Goal: Transaction & Acquisition: Purchase product/service

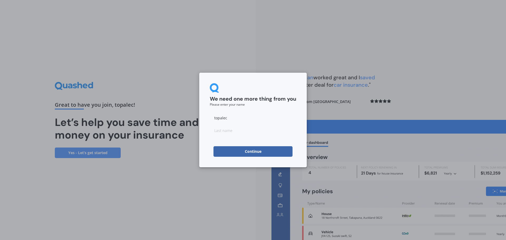
click at [275, 153] on button "Continue" at bounding box center [252, 151] width 79 height 11
type input "[PERSON_NAME]"
click at [255, 153] on button "Continue" at bounding box center [252, 151] width 79 height 11
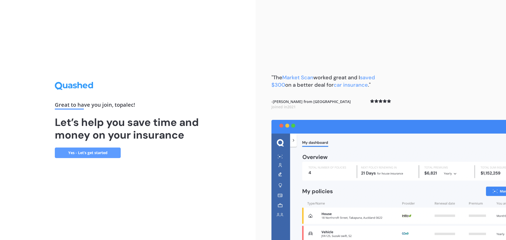
click at [85, 154] on link "Yes - Let’s get started" at bounding box center [88, 153] width 66 height 11
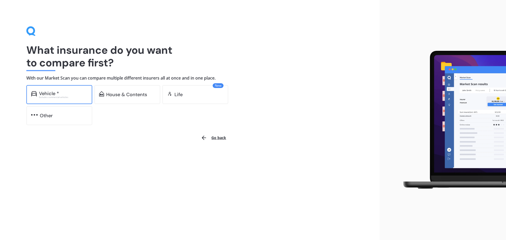
click at [54, 91] on div "Vehicle *" at bounding box center [49, 93] width 20 height 5
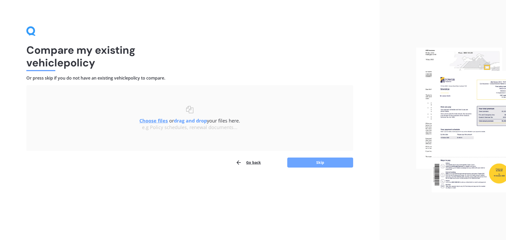
click at [311, 165] on button "Skip" at bounding box center [320, 163] width 66 height 10
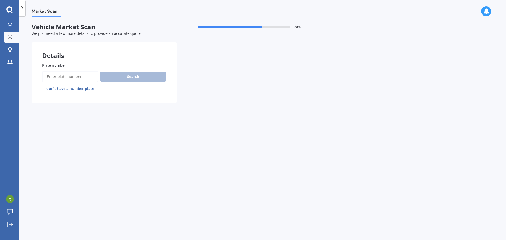
click at [79, 90] on button "I don’t have a number plate" at bounding box center [69, 88] width 54 height 8
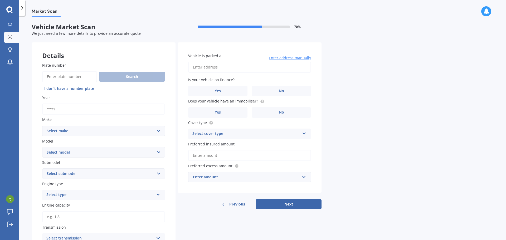
click at [74, 108] on input "Year" at bounding box center [103, 109] width 123 height 11
type input "2018"
click at [72, 130] on select "Select make AC ALFA ROMEO ASTON [PERSON_NAME] AUDI AUSTIN BEDFORD Bentley BMW B…" at bounding box center [103, 131] width 123 height 11
select select "SUBARU"
click at [42, 126] on select "Select make AC ALFA ROMEO ASTON [PERSON_NAME] AUDI AUSTIN BEDFORD Bentley BMW B…" at bounding box center [103, 131] width 123 height 11
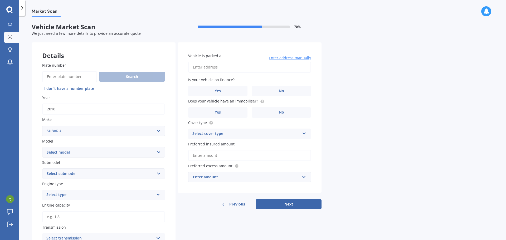
click at [67, 152] on select "Select model BRZ Crosstrek Dex Exiga Forester Impreza Justy Legacy Leone levorg…" at bounding box center [103, 152] width 123 height 11
select select "LEVORG"
click at [42, 147] on select "Select model BRZ Crosstrek Dex Exiga Forester Impreza Justy Legacy Leone levorg…" at bounding box center [103, 152] width 123 height 11
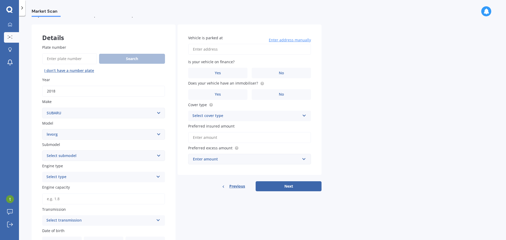
scroll to position [18, 0]
click at [61, 154] on select "Select submodel 1.6 GT Eyesight 1.6 GT-S 2.0 GT-S" at bounding box center [103, 155] width 123 height 11
select select "2.0 GT-S"
click at [42, 150] on select "Select submodel 1.6 GT Eyesight 1.6 GT-S 2.0 GT-S" at bounding box center [103, 155] width 123 height 11
click at [33, 175] on div "Plate number Search I don’t have a number plate Year [DATE] Make Select make AC…" at bounding box center [104, 188] width 144 height 309
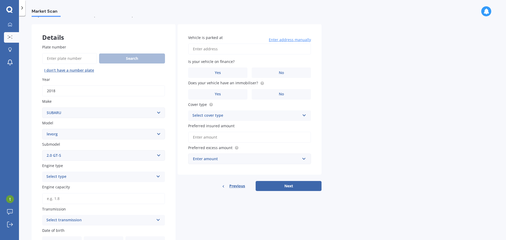
click at [50, 177] on div "Select type" at bounding box center [100, 177] width 108 height 6
click at [55, 185] on span "Petrol" at bounding box center [52, 186] width 11 height 5
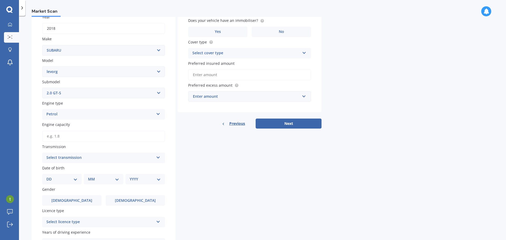
scroll to position [81, 0]
click at [149, 177] on select "YYYY 2025 2024 2023 2022 2021 2020 2019 2018 2017 2016 2015 2014 2013 2012 2011…" at bounding box center [145, 178] width 31 height 6
select select "1994"
click at [130, 175] on select "YYYY 2025 2024 2023 2022 2021 2020 2019 2018 2017 2016 2015 2014 2013 2012 2011…" at bounding box center [145, 178] width 31 height 6
click at [107, 179] on select "MM 01 02 03 04 05 06 07 08 09 10 11 12" at bounding box center [104, 178] width 29 height 6
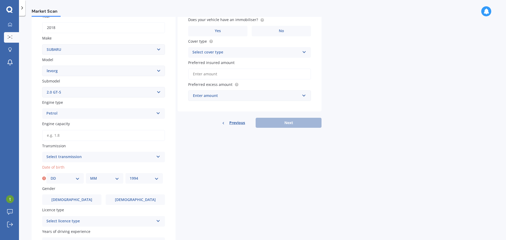
select select "03"
click at [90, 175] on select "MM 01 02 03 04 05 06 07 08 09 10 11 12" at bounding box center [104, 178] width 29 height 6
click at [62, 178] on select "DD 01 02 03 04 05 06 07 08 09 10 11 12 13 14 15 16 17 18 19 20 21 22 23 24 25 2…" at bounding box center [65, 178] width 29 height 6
select select "04"
click at [51, 175] on select "DD 01 02 03 04 05 06 07 08 09 10 11 12 13 14 15 16 17 18 19 20 21 22 23 24 25 2…" at bounding box center [65, 178] width 29 height 6
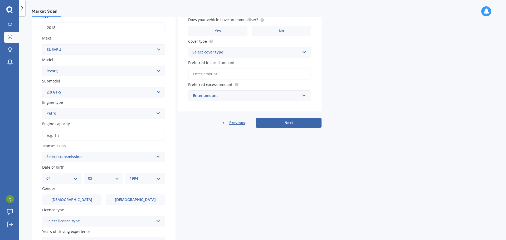
click at [170, 141] on div "Plate number Search I don’t have a number plate Year [DATE] Make Select make AC…" at bounding box center [104, 124] width 144 height 309
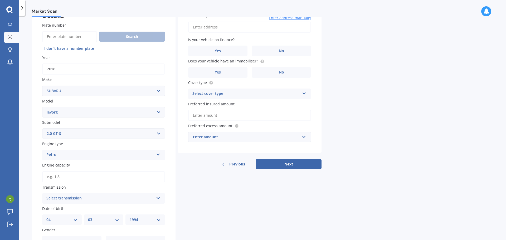
scroll to position [0, 0]
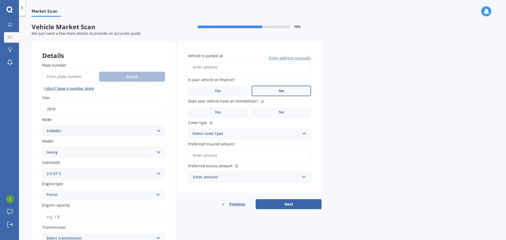
click at [263, 90] on label "No" at bounding box center [281, 91] width 59 height 11
click at [0, 0] on input "No" at bounding box center [0, 0] width 0 height 0
click at [240, 110] on label "Yes" at bounding box center [217, 112] width 59 height 11
click at [0, 0] on input "Yes" at bounding box center [0, 0] width 0 height 0
click at [232, 135] on div "Select cover type" at bounding box center [246, 134] width 108 height 6
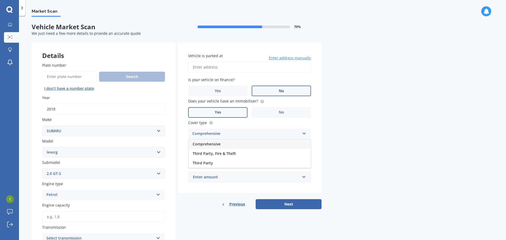
click at [222, 142] on div "Comprehensive" at bounding box center [249, 143] width 122 height 9
click at [222, 142] on span "Preferred insured amount" at bounding box center [211, 144] width 46 height 5
click at [222, 150] on input "Preferred insured amount" at bounding box center [249, 155] width 123 height 11
click at [217, 154] on input "Preferred insured amount" at bounding box center [249, 155] width 123 height 11
click at [277, 70] on input "Vehicle is parked at" at bounding box center [249, 67] width 123 height 11
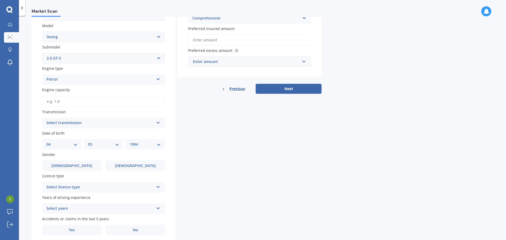
scroll to position [116, 0]
click at [212, 65] on input "text" at bounding box center [248, 61] width 118 height 10
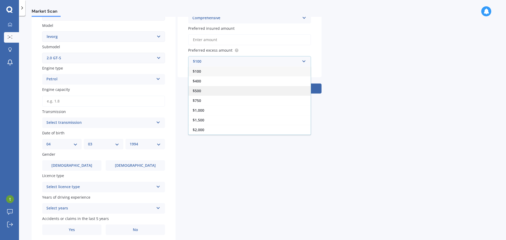
click at [204, 89] on div "$500" at bounding box center [249, 91] width 122 height 10
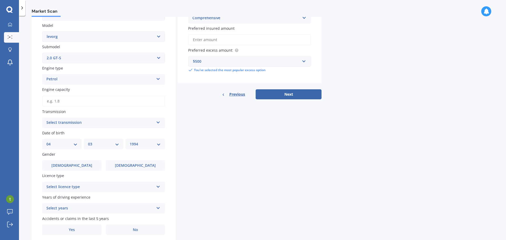
click at [175, 95] on div "Details Plate number Search I don’t have a number plate Year [DATE] Make Select…" at bounding box center [177, 86] width 290 height 319
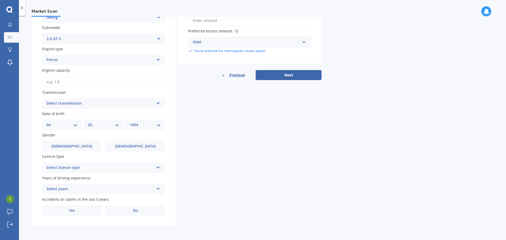
click at [302, 80] on div "Details Plate number Search I don’t have a number plate Year [DATE] Make Select…" at bounding box center [177, 67] width 290 height 319
click at [298, 79] on button "Next" at bounding box center [289, 75] width 66 height 10
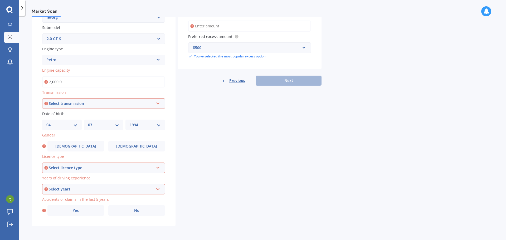
type input "2,000.0"
click at [78, 103] on div "Select transmission" at bounding box center [101, 104] width 105 height 6
click at [55, 115] on span "Auto" at bounding box center [51, 113] width 9 height 5
click at [62, 166] on div "Select licence type" at bounding box center [101, 168] width 105 height 6
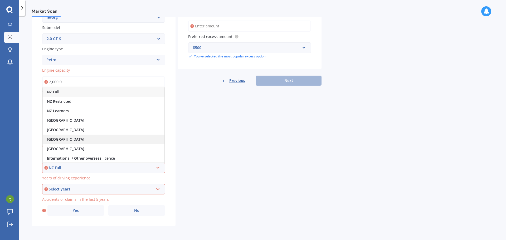
scroll to position [1, 0]
click at [56, 94] on div "NZ Full" at bounding box center [104, 91] width 122 height 9
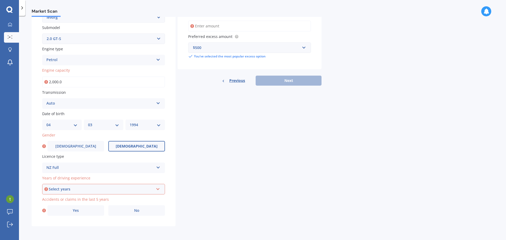
click at [138, 148] on span "[DEMOGRAPHIC_DATA]" at bounding box center [137, 146] width 42 height 4
click at [0, 0] on input "[DEMOGRAPHIC_DATA]" at bounding box center [0, 0] width 0 height 0
click at [74, 187] on div "Select years" at bounding box center [101, 189] width 105 height 6
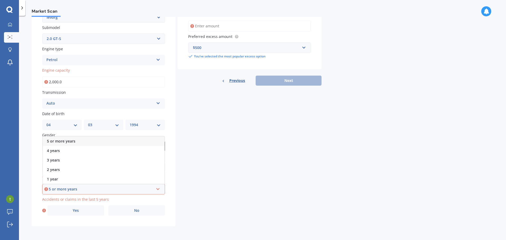
click at [65, 141] on span "5 or more years" at bounding box center [61, 141] width 28 height 5
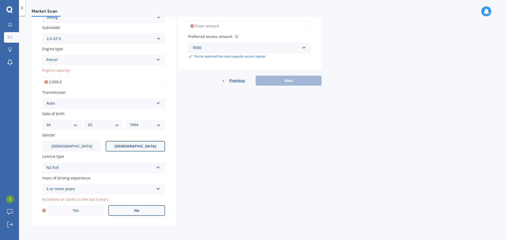
click at [124, 211] on label "No" at bounding box center [136, 210] width 57 height 11
click at [0, 0] on input "No" at bounding box center [0, 0] width 0 height 0
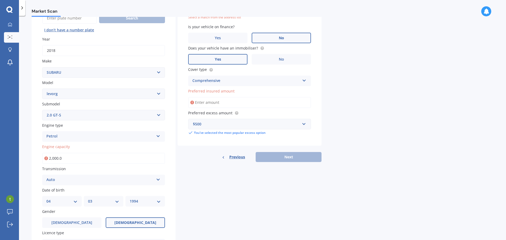
scroll to position [36, 0]
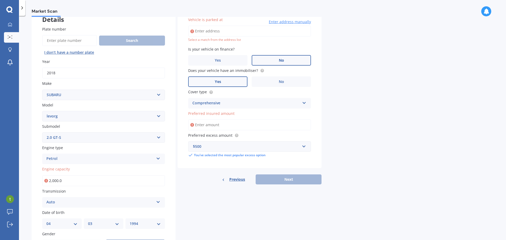
click at [213, 123] on input "Preferred insured amount" at bounding box center [249, 124] width 123 height 11
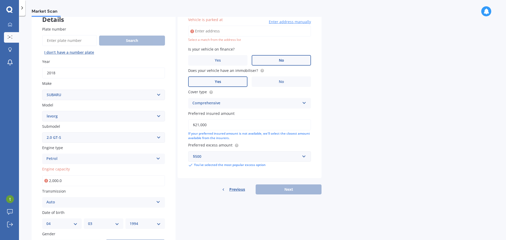
type input "$21,000"
click at [218, 30] on input "Vehicle is parked at" at bounding box center [249, 31] width 123 height 11
type input "[STREET_ADDRESS]"
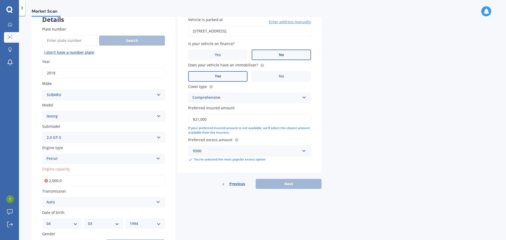
click at [290, 180] on div "Previous Next" at bounding box center [250, 184] width 144 height 10
click at [286, 186] on div "Previous Next" at bounding box center [250, 184] width 144 height 10
click at [113, 180] on input "2,000.0" at bounding box center [103, 180] width 123 height 11
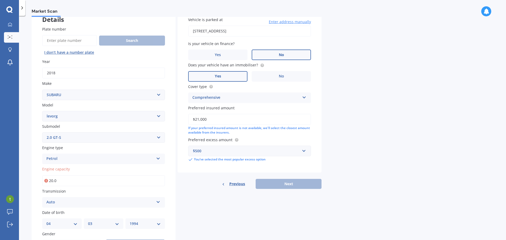
type input "2.0"
click at [271, 185] on button "Next" at bounding box center [289, 184] width 66 height 10
select select "04"
select select "03"
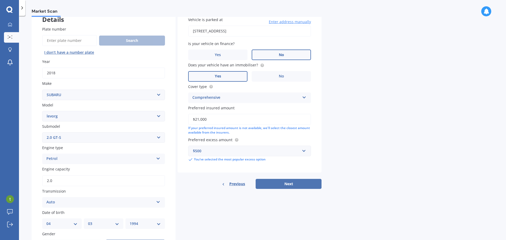
select select "1994"
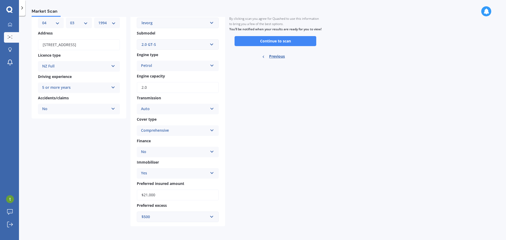
scroll to position [0, 0]
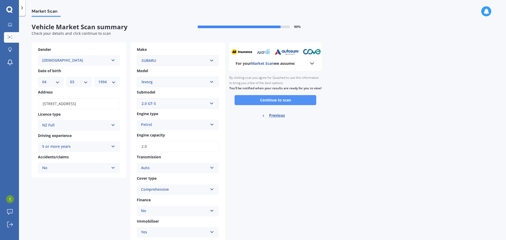
click at [290, 105] on button "Continue to scan" at bounding box center [276, 100] width 82 height 10
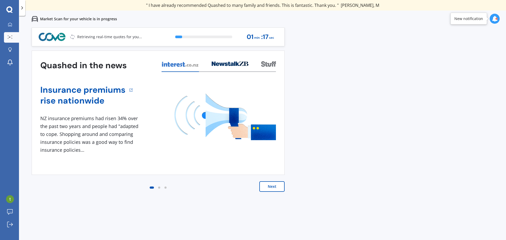
click at [274, 188] on button "Next" at bounding box center [271, 186] width 25 height 11
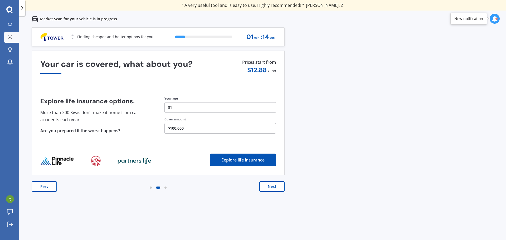
click at [274, 188] on button "Next" at bounding box center [271, 186] width 25 height 11
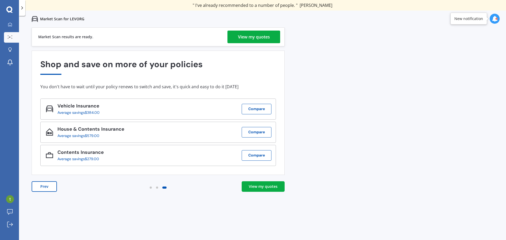
click at [274, 188] on div "View my quotes" at bounding box center [263, 186] width 29 height 5
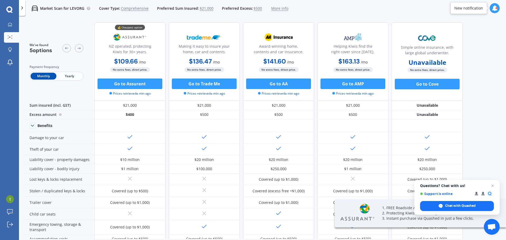
click at [71, 77] on span "Yearly" at bounding box center [69, 76] width 26 height 7
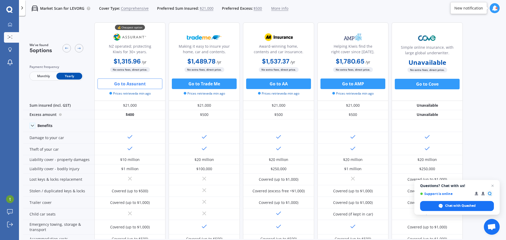
click at [145, 85] on button "Go to Assurant" at bounding box center [129, 84] width 65 height 11
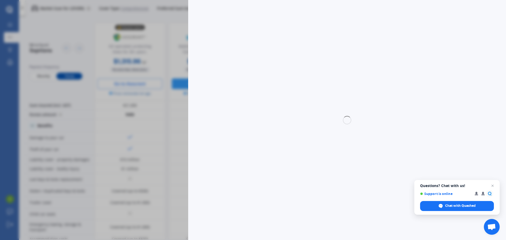
select select "full"
select select "0"
select select "Canterbury"
select select "SUBARU"
select select "LEVORG"
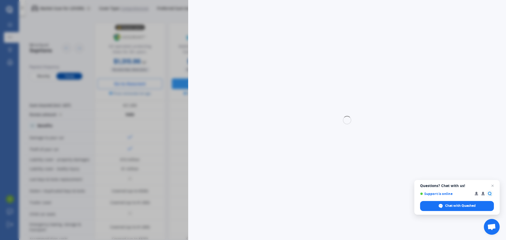
select select "2.0 GT-S"
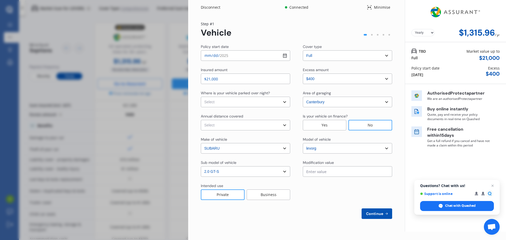
click at [413, 28] on div "Yearly Monthly $1,315.96 / yr" at bounding box center [455, 33] width 88 height 10
click at [466, 35] on div "$1,315.96" at bounding box center [477, 33] width 36 height 10
click at [479, 28] on div "$1,315.96" at bounding box center [477, 33] width 36 height 10
click at [441, 38] on div "Yearly Monthly $1,315.96 / yr" at bounding box center [455, 21] width 101 height 42
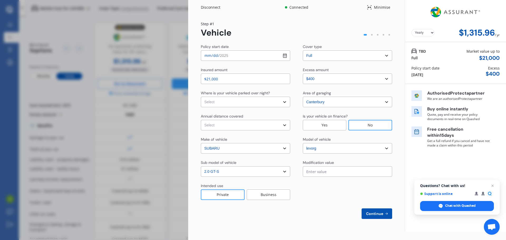
click at [169, 85] on div "Disconnect Connected Minimise Yearly Monthly $1,315.96 / yr Step # 1 Vehicle Po…" at bounding box center [253, 120] width 506 height 240
